Goal: Task Accomplishment & Management: Complete application form

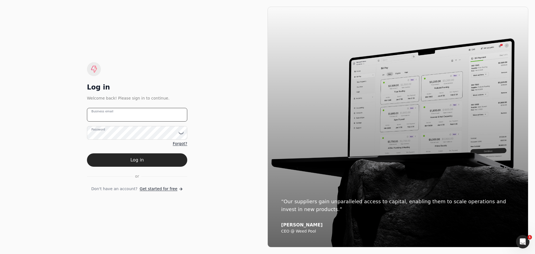
click at [135, 111] on email "Business email" at bounding box center [137, 115] width 100 height 14
type email "[PERSON_NAME][EMAIL_ADDRESS][DOMAIN_NAME]"
click at [87, 153] on button "Log in" at bounding box center [137, 159] width 100 height 13
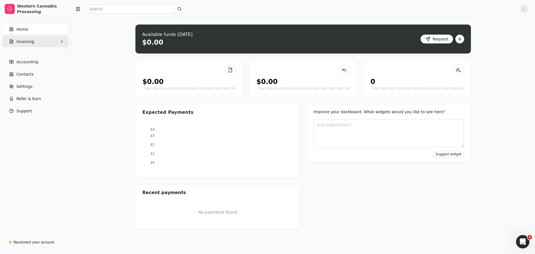
click at [40, 44] on button "Invoicing" at bounding box center [35, 41] width 67 height 11
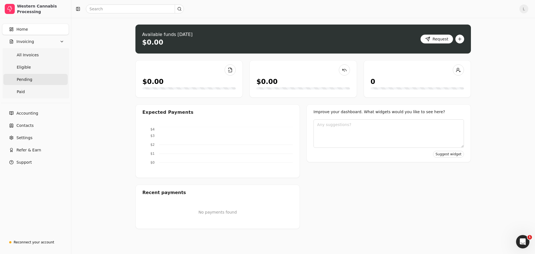
click at [28, 79] on span "Pending" at bounding box center [25, 80] width 16 height 6
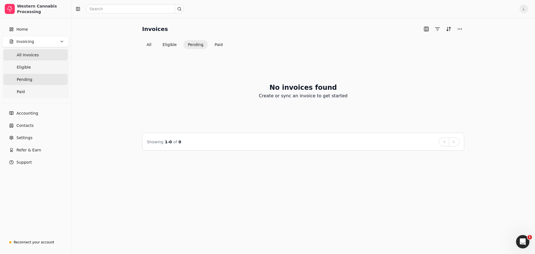
click at [32, 54] on span "All Invoices" at bounding box center [28, 55] width 22 height 6
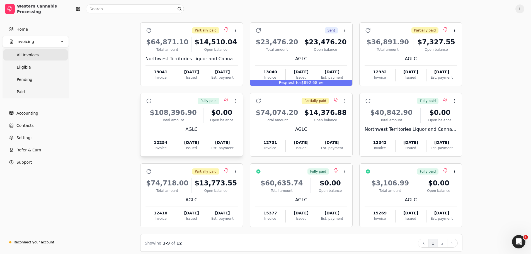
scroll to position [38, 0]
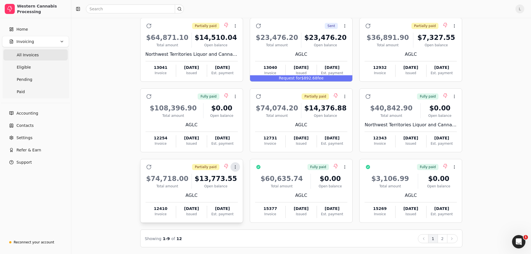
click at [233, 166] on icon at bounding box center [235, 167] width 4 height 4
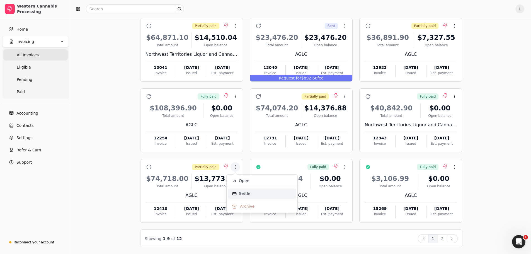
click at [245, 195] on span "Settle" at bounding box center [244, 194] width 11 height 6
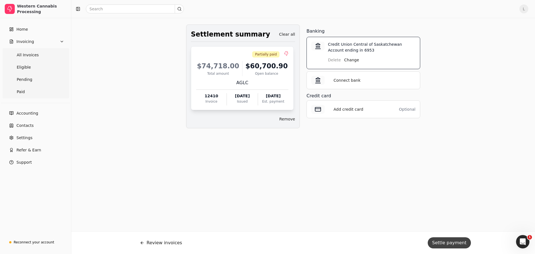
click at [444, 240] on button "Settle payment" at bounding box center [449, 242] width 43 height 11
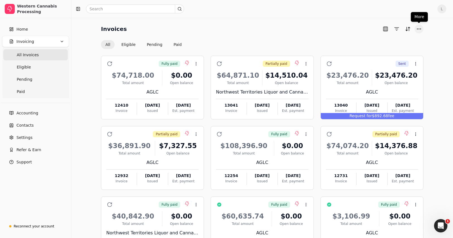
click at [416, 30] on button "More" at bounding box center [418, 29] width 9 height 9
click at [26, 27] on span "Home" at bounding box center [21, 29] width 11 height 6
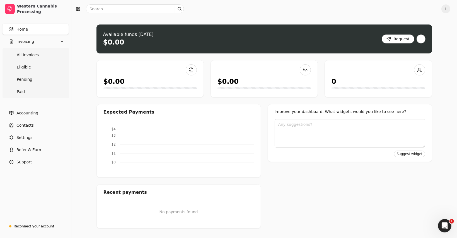
click at [426, 38] on div "Available funds [DATE] $0.00 Request" at bounding box center [264, 39] width 336 height 29
click at [422, 39] on button "button" at bounding box center [420, 39] width 9 height 9
click at [399, 49] on div "Create new invoice" at bounding box center [398, 50] width 51 height 9
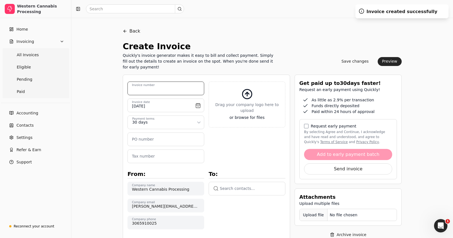
click at [169, 89] on number "Invoice number" at bounding box center [165, 89] width 77 height 14
type number "13333"
click at [199, 107] on input "[DATE]" at bounding box center [165, 106] width 77 height 14
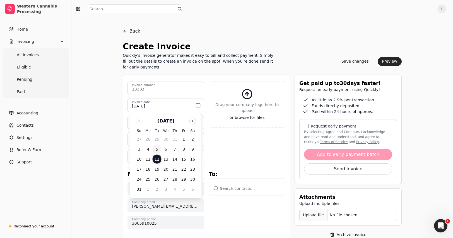
click at [156, 149] on button "5" at bounding box center [156, 149] width 9 height 9
type input "[DATE]"
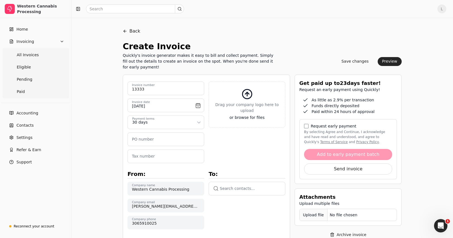
click at [163, 123] on html "Western Cannabis Processing Home Invoicing All Invoices Eligible Pending Paid A…" at bounding box center [226, 212] width 453 height 425
click at [160, 140] on number "PO number" at bounding box center [165, 140] width 77 height 14
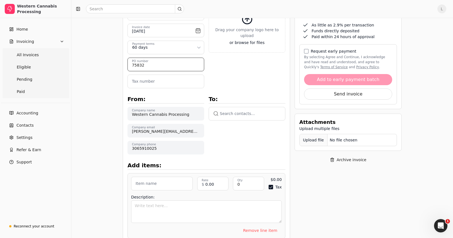
scroll to position [84, 0]
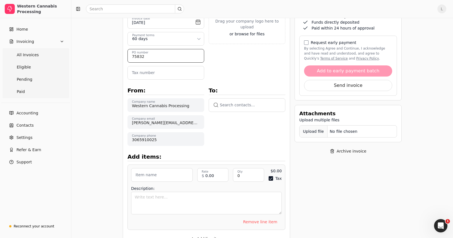
type number "75832"
click at [242, 101] on button "button" at bounding box center [246, 104] width 77 height 13
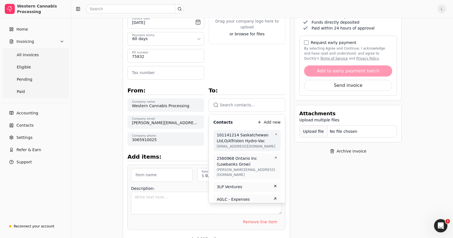
click at [242, 103] on button "button" at bounding box center [246, 104] width 77 height 13
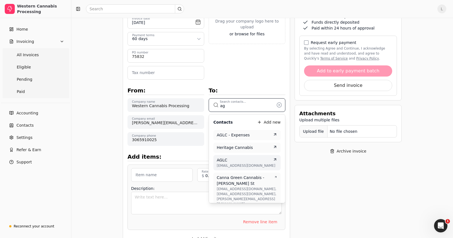
type input "ag"
click at [234, 160] on div "AGLC" at bounding box center [247, 160] width 60 height 6
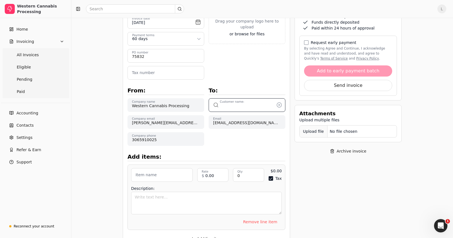
type input "AGLC"
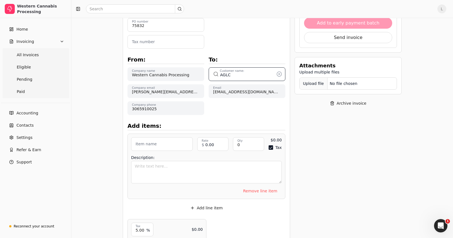
scroll to position [139, 0]
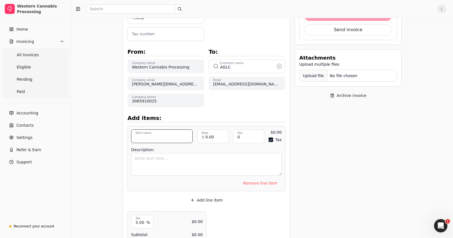
click at [153, 140] on input "Item name" at bounding box center [162, 137] width 62 height 14
paste input "Extracts:Shatter:Pineapple Smash Shatter - Western - 1.0"
type input "Extracts:Shatter:Pineapple Smash Shatter - Western - 1.0"
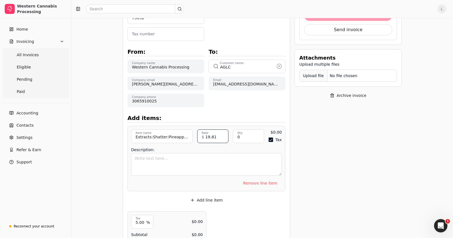
type input "19.81"
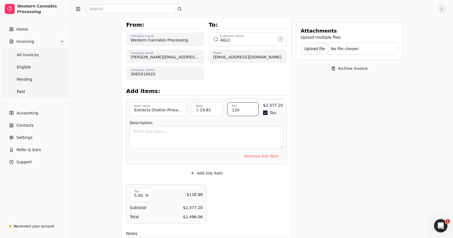
scroll to position [167, 0]
type input "120"
click at [264, 112] on button "Tax" at bounding box center [265, 112] width 4 height 4
click at [215, 172] on button "Add line item" at bounding box center [207, 172] width 42 height 9
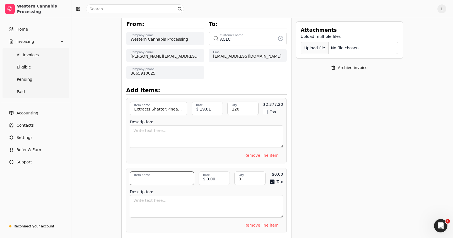
click at [163, 175] on input "Item name" at bounding box center [162, 179] width 64 height 14
paste input "Extracts:Shatter:Thunder F*#k Shatter - Western - 1.0"
type input "Extracts:Shatter:Thunder F*#k Shatter - Western - 1.0"
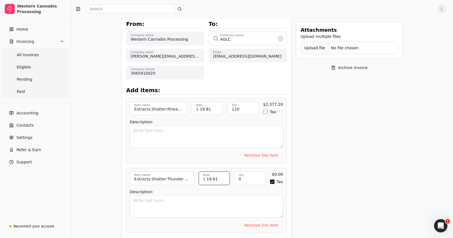
type input "19.81"
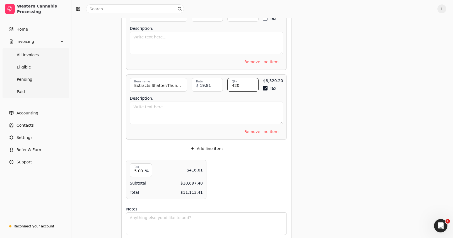
scroll to position [270, 0]
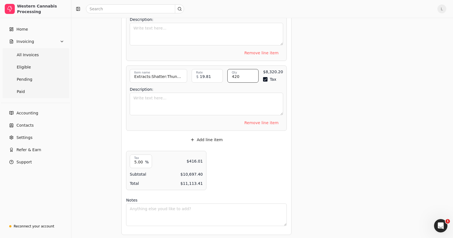
type input "420"
click at [267, 77] on div "Tax" at bounding box center [273, 79] width 20 height 4
click at [266, 78] on button "Tax" at bounding box center [265, 79] width 4 height 4
click at [213, 137] on button "Add line item" at bounding box center [207, 139] width 42 height 9
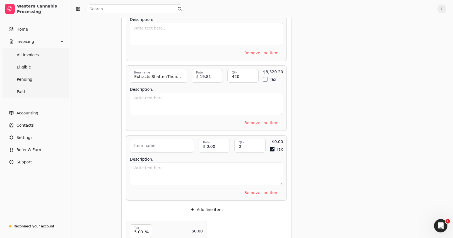
click at [155, 145] on label "Item name" at bounding box center [144, 146] width 21 height 6
click at [156, 145] on input "Item name" at bounding box center [162, 146] width 64 height 14
paste input "Flower:PreRoll:Orange Creamsicle - Western - 1.5 - 3x0.5"
type input "Flower:PreRoll:Orange Creamsicle - Western - 1.5 - 3x0.5"
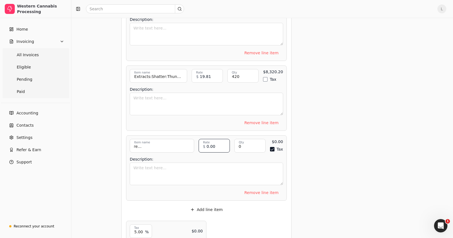
scroll to position [0, 0]
type input "1"
type input "9.90"
type input "600"
click at [263, 147] on button "Tax" at bounding box center [265, 149] width 4 height 4
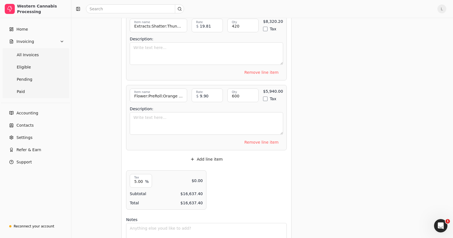
scroll to position [325, 0]
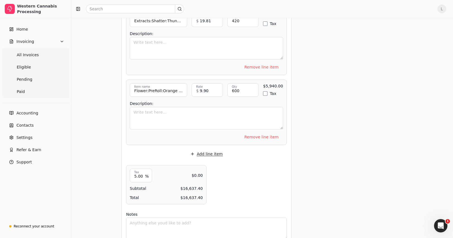
click at [203, 151] on button "Add line item" at bounding box center [207, 154] width 42 height 9
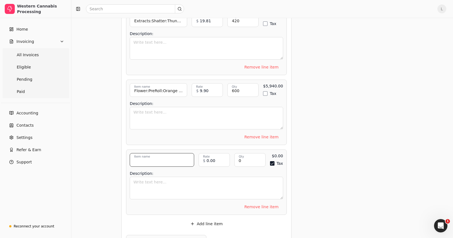
click at [158, 159] on input "Item name" at bounding box center [162, 160] width 64 height 14
paste input "Flower:PreRoll:Thunder F*#k PR - Western - 1.5 - 3x0.5"
type input "Flower:PreRoll:Thunder F*#k PR - Western - 1.5 - 3x0.5"
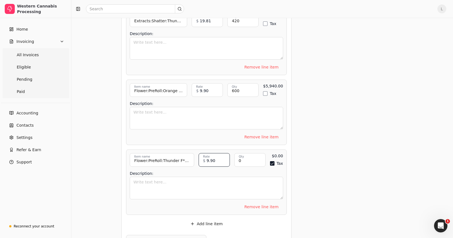
type input "9.90"
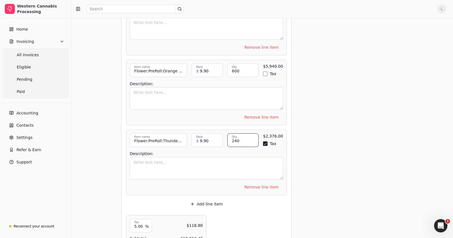
scroll to position [408, 0]
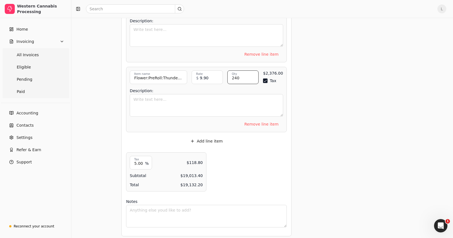
type input "240"
click at [266, 79] on button "Tax" at bounding box center [265, 81] width 4 height 4
click at [211, 139] on button "Add line item" at bounding box center [207, 141] width 42 height 9
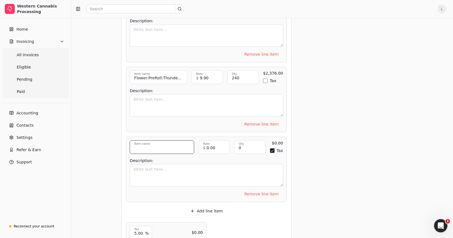
click at [166, 143] on input "Item name" at bounding box center [162, 147] width 64 height 14
paste input "Flower:PreRoll:Orange Creamsicle PR - Western - 6 - 12x0.5"
type input "Flower:PreRoll:Orange Creamsicle PR - Western - 6 - 12x0.5"
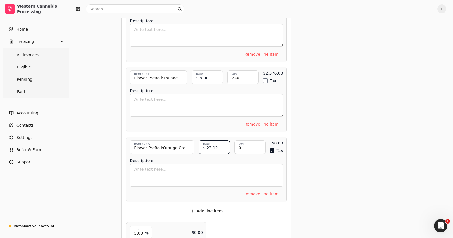
type input "23.12"
type input "810"
click at [263, 149] on button "Tax" at bounding box center [264, 151] width 4 height 4
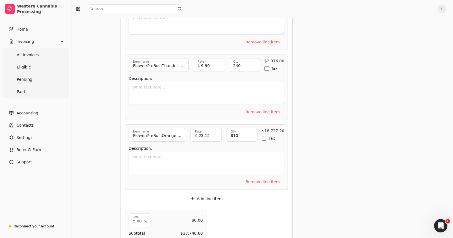
scroll to position [436, 0]
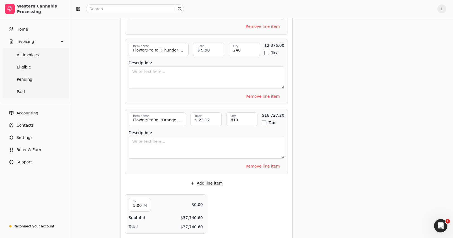
click at [209, 181] on button "Add line item" at bounding box center [207, 183] width 42 height 9
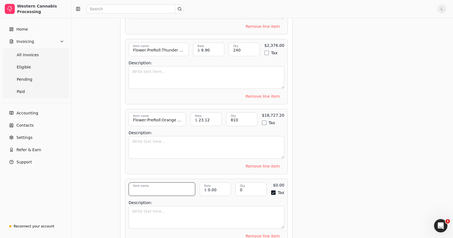
click at [157, 186] on input "Item name" at bounding box center [161, 190] width 67 height 14
paste input "Extracts:Shatter:Grape Slushee Shatter - Western - 1.0"
type input "Extracts:Shatter:Grape Slushee Shatter - Western - 1.0"
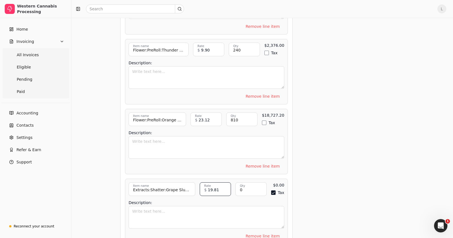
type input "19.81"
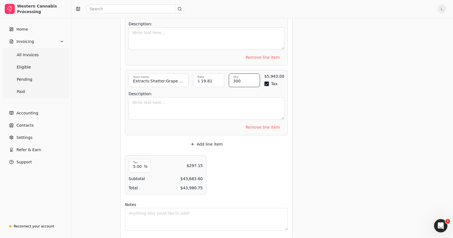
scroll to position [547, 0]
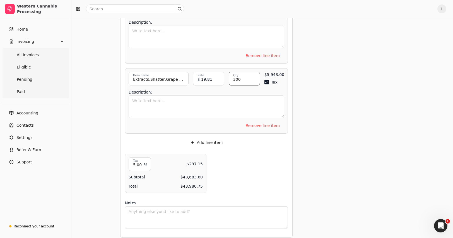
type input "300"
click at [265, 80] on button "Tax" at bounding box center [266, 82] width 4 height 4
click at [208, 138] on button "Add line item" at bounding box center [207, 142] width 42 height 9
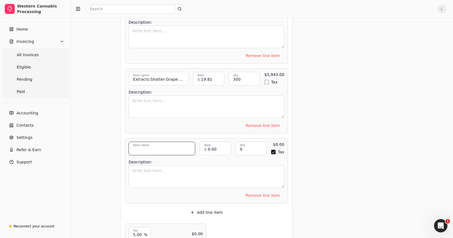
click at [159, 144] on input "Item name" at bounding box center [161, 149] width 67 height 14
paste input "Extracts:Vape Cart:Lime Soda Liquid Diamond VC - Western - 1.0"
type input "Extracts:Vape Cart:Lime Soda Liquid Diamond VC - Western - 1.0"
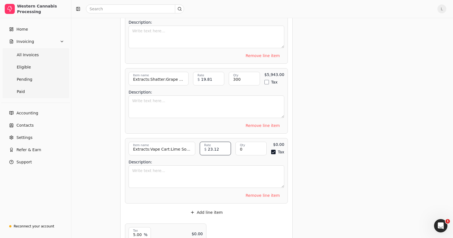
type input "23.12"
type input "840"
click at [264, 150] on button "Tax" at bounding box center [264, 152] width 4 height 4
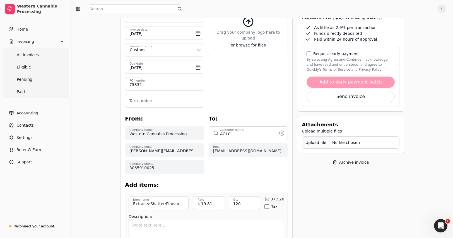
scroll to position [59, 0]
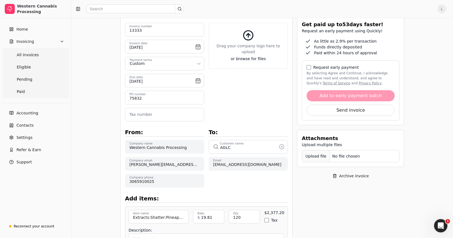
click at [312, 157] on div "Upload file" at bounding box center [316, 156] width 28 height 13
click at [305, 156] on div "Upload file" at bounding box center [316, 156] width 28 height 13
click at [311, 160] on div "Upload file" at bounding box center [316, 156] width 28 height 13
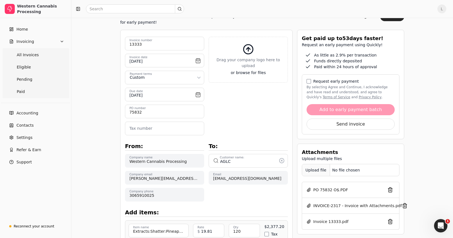
scroll to position [0, 0]
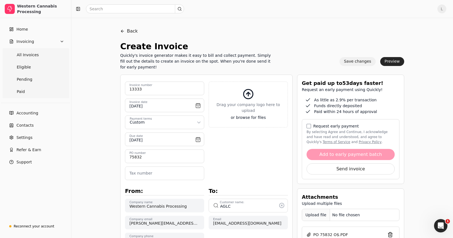
click at [360, 60] on button "Save changes" at bounding box center [357, 61] width 36 height 9
click at [133, 32] on button "Back" at bounding box center [129, 31] width 18 height 13
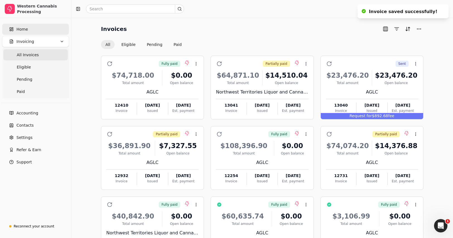
click at [22, 28] on span "Home" at bounding box center [21, 29] width 11 height 6
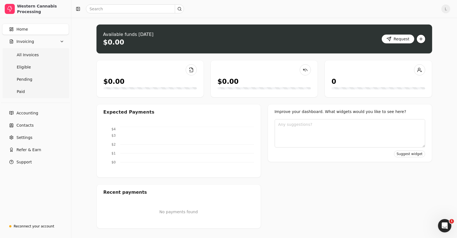
click at [421, 37] on button "button" at bounding box center [420, 39] width 9 height 9
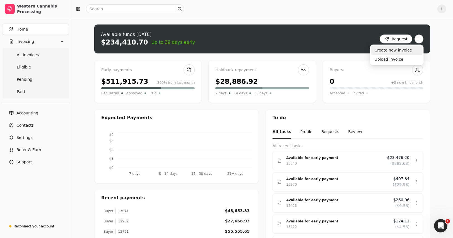
click at [404, 52] on div "Create new invoice" at bounding box center [396, 50] width 51 height 9
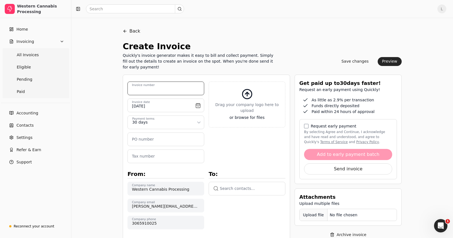
click at [172, 87] on number "Invoice number" at bounding box center [165, 89] width 77 height 14
type number "13040"
click at [196, 105] on input "[DATE]" at bounding box center [165, 106] width 77 height 14
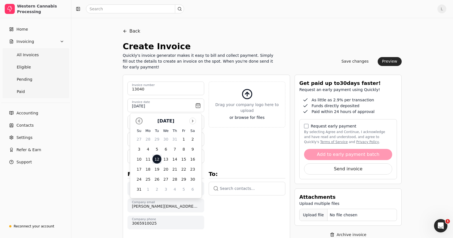
click at [136, 121] on button "Go to previous month" at bounding box center [139, 121] width 7 height 7
click at [159, 170] on button "22" at bounding box center [156, 169] width 9 height 9
type input "[DATE]"
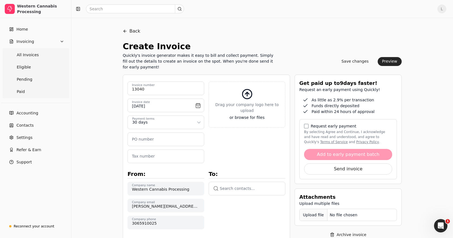
click at [165, 124] on html "Western Cannabis Processing Home Invoicing All Invoices Eligible Pending Paid A…" at bounding box center [226, 212] width 453 height 425
click at [156, 141] on number "PO number" at bounding box center [165, 140] width 77 height 14
type number "75631"
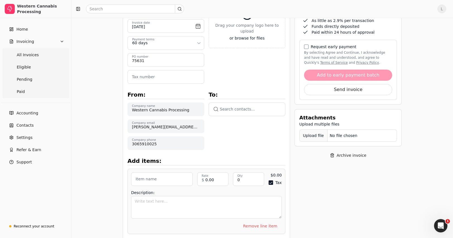
scroll to position [84, 0]
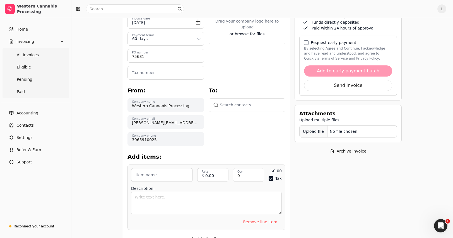
click at [234, 101] on button "button" at bounding box center [246, 104] width 77 height 13
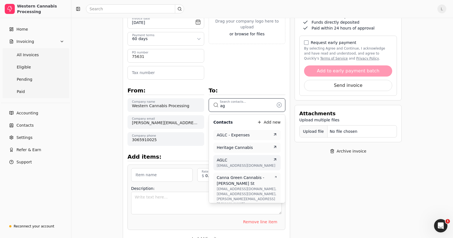
type input "ag"
click at [236, 162] on div "AGLC" at bounding box center [247, 160] width 60 height 6
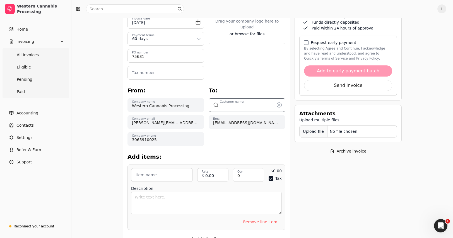
type input "AGLC"
click at [152, 174] on label "Item name" at bounding box center [145, 175] width 21 height 6
click at [152, 174] on input "Item name" at bounding box center [162, 175] width 62 height 14
paste input "Flower:PreRoll:Orange Creamsicle - Western - 1.5 - 3x0.5"
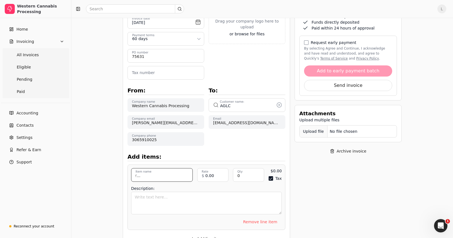
type input "Flower:PreRoll:Orange Creamsicle - Western - 1.5 - 3x0.5"
type input "9.90"
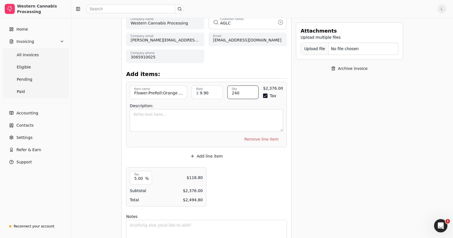
scroll to position [167, 0]
type input "240"
click at [264, 95] on button "Tax" at bounding box center [265, 95] width 4 height 4
click at [209, 154] on button "Add line item" at bounding box center [207, 155] width 42 height 9
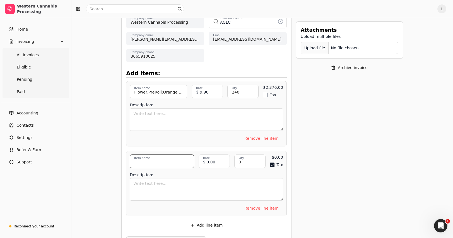
click at [163, 160] on input "Item name" at bounding box center [162, 162] width 64 height 14
paste input "Flower:PreRoll:Thunder F*#k PR - Western - 1.5 - 3x0.5"
type input "Flower:PreRoll:Thunder F*#k PR - Western - 1.5 - 3x0.5"
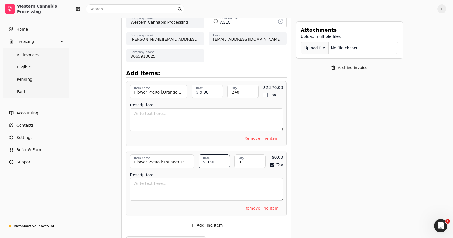
type input "9.90"
type input "240"
click at [264, 163] on button "Tax" at bounding box center [265, 165] width 4 height 4
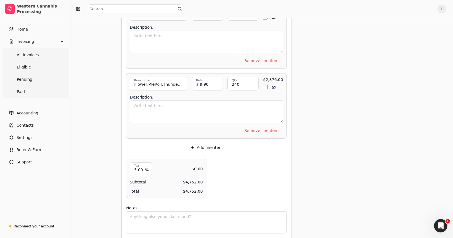
scroll to position [251, 0]
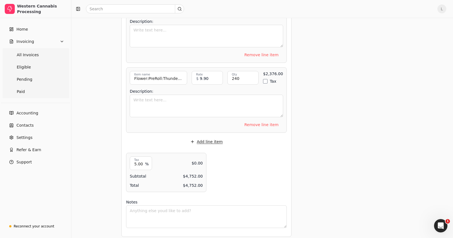
click at [213, 139] on button "Add line item" at bounding box center [207, 141] width 42 height 9
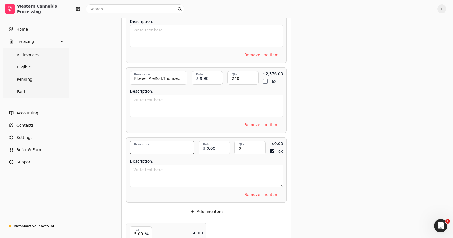
click at [159, 143] on input "Item name" at bounding box center [162, 148] width 64 height 14
paste input "Flower:PreRoll:Orange Creamsicle PR - Western - 6 - 12x0.5"
type input "Flower:PreRoll:Orange Creamsicle PR - Western - 6 - 12x0.5"
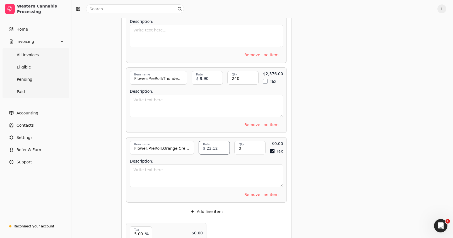
type input "23.12"
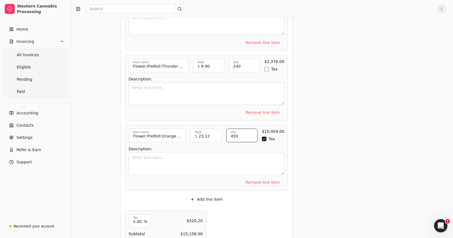
scroll to position [279, 0]
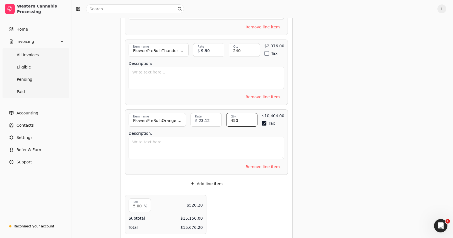
type input "450"
click at [264, 121] on button "Tax" at bounding box center [264, 123] width 4 height 4
click at [200, 180] on button "Add line item" at bounding box center [207, 183] width 42 height 9
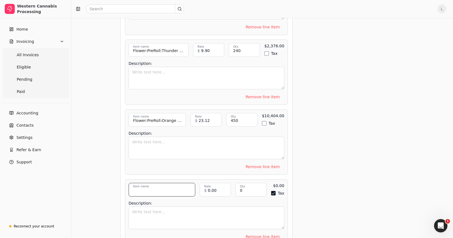
click at [157, 186] on input "Item name" at bounding box center [161, 190] width 67 height 14
paste input "Extracts:Shatter:Grape Slushee Shatter - Western - 1.0"
type input "Extracts:Shatter:Grape Slushee Shatter - Western - 1.0"
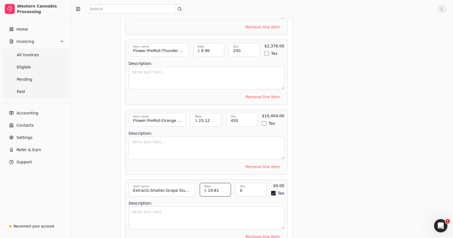
type input "19.81"
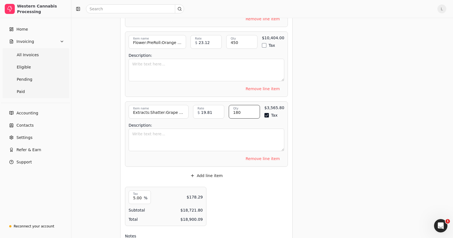
scroll to position [390, 0]
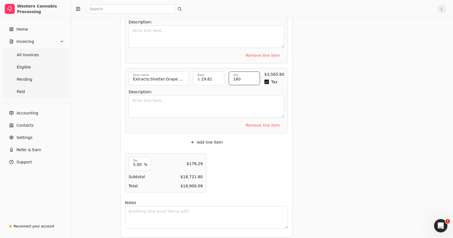
type input "180"
click at [266, 85] on div "Description:" at bounding box center [205, 102] width 155 height 35
click at [265, 82] on div "$3,565.80 Tax" at bounding box center [274, 79] width 20 height 14
click at [265, 80] on button "Tax" at bounding box center [266, 82] width 4 height 4
click at [212, 138] on button "Add line item" at bounding box center [207, 142] width 42 height 9
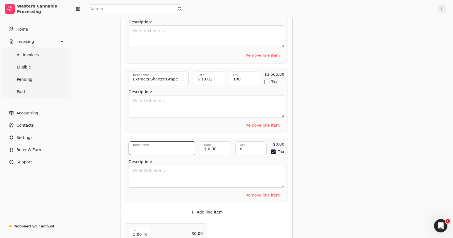
click at [164, 145] on input "Item name" at bounding box center [161, 149] width 67 height 14
paste input "Extracts:Shatter:Pineapple Smash Shatter - Western - 1.0"
type input "Extracts:Shatter:Pineapple Smash Shatter - Western - 1.0"
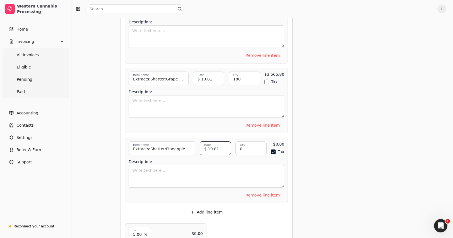
type input "19.81"
type input "90"
type button "on"
click at [264, 150] on button "Tax" at bounding box center [266, 152] width 4 height 4
click at [204, 209] on button "Add line item" at bounding box center [207, 212] width 42 height 9
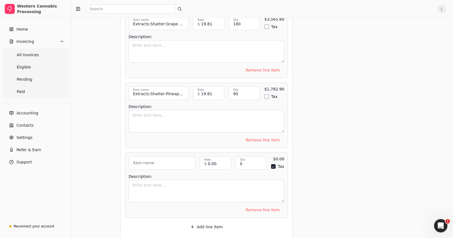
scroll to position [446, 0]
click at [156, 156] on input "Item name" at bounding box center [161, 163] width 67 height 14
paste input "Extracts:Shatter:Thunder F*#k Shatter - Western - 1.0"
type input "Extracts:Shatter:Thunder F*#k Shatter - Western - 1.0"
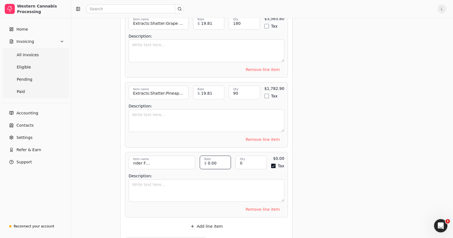
scroll to position [0, 0]
type input "19.81"
type input "150"
click at [265, 164] on div "$2,971.50 Tax" at bounding box center [274, 163] width 20 height 14
click at [265, 164] on button "Tax" at bounding box center [266, 166] width 4 height 4
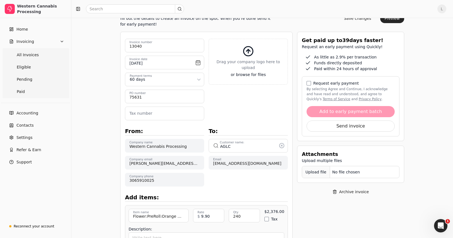
scroll to position [56, 0]
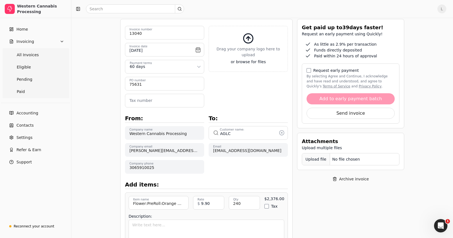
click at [309, 161] on div "Upload file" at bounding box center [316, 159] width 28 height 13
click at [315, 157] on div "Upload file" at bounding box center [316, 159] width 28 height 13
click at [313, 162] on div "Upload file" at bounding box center [316, 159] width 28 height 13
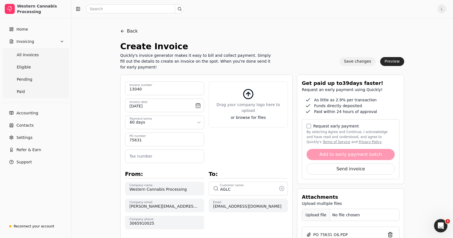
click at [357, 64] on button "Save changes" at bounding box center [357, 61] width 36 height 9
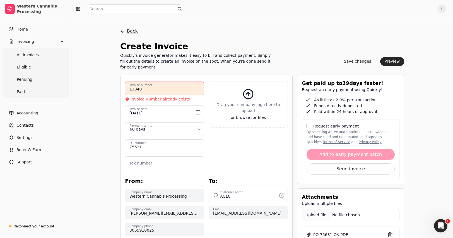
click at [131, 31] on button "Back" at bounding box center [129, 31] width 18 height 13
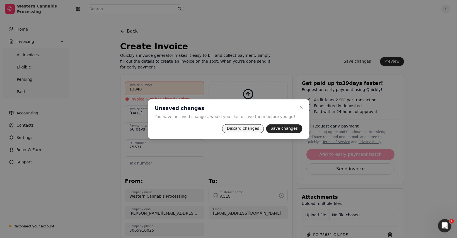
click at [250, 130] on button "Discard changes" at bounding box center [243, 128] width 42 height 9
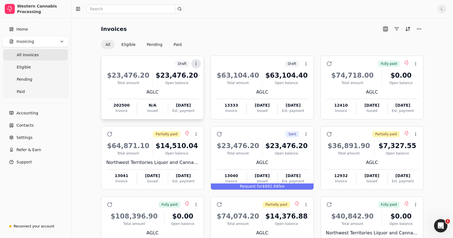
click at [195, 65] on icon at bounding box center [196, 64] width 4 height 4
click at [202, 92] on span "Archive" at bounding box center [207, 90] width 14 height 6
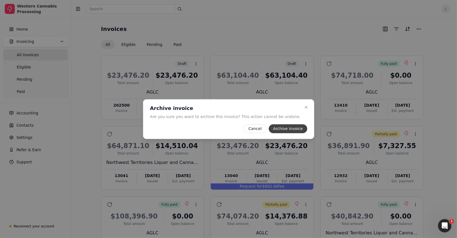
click at [281, 128] on button "Archive invoice" at bounding box center [287, 128] width 39 height 9
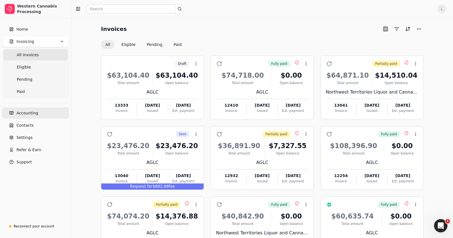
click at [33, 115] on span "Accounting" at bounding box center [27, 113] width 22 height 6
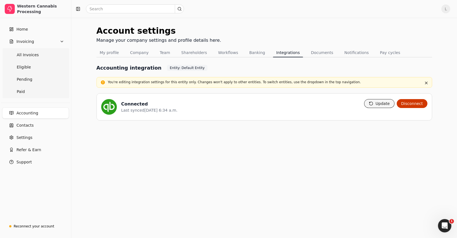
click at [381, 104] on button "Update" at bounding box center [379, 103] width 30 height 9
click at [425, 82] on button "button" at bounding box center [426, 83] width 7 height 7
